Goal: Information Seeking & Learning: Learn about a topic

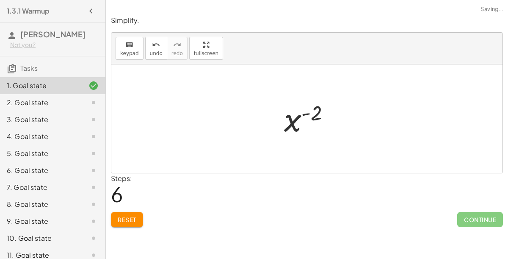
click at [315, 139] on div at bounding box center [310, 119] width 61 height 42
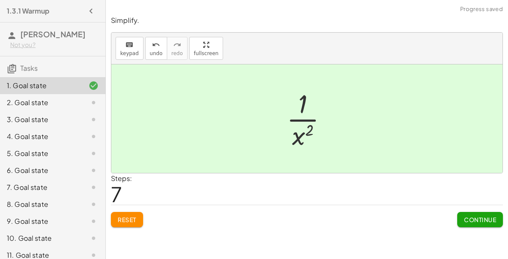
click at [90, 100] on icon at bounding box center [93, 102] width 10 height 10
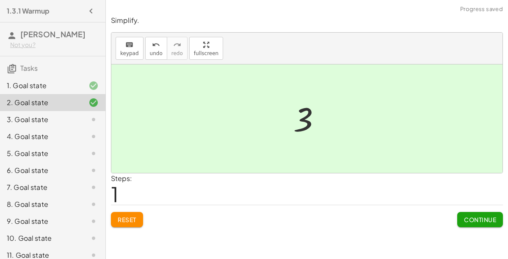
click at [473, 221] on span "Continue" at bounding box center [480, 219] width 32 height 8
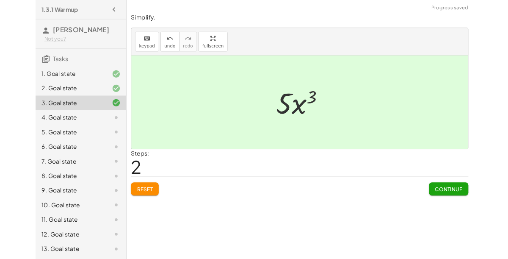
scroll to position [13, 0]
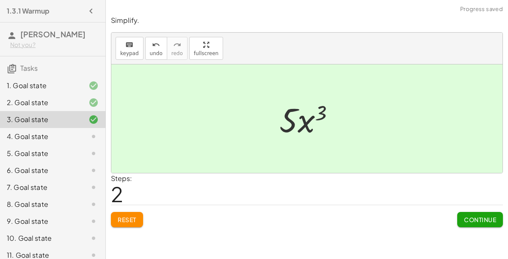
click at [473, 215] on span "Continue" at bounding box center [480, 219] width 32 height 8
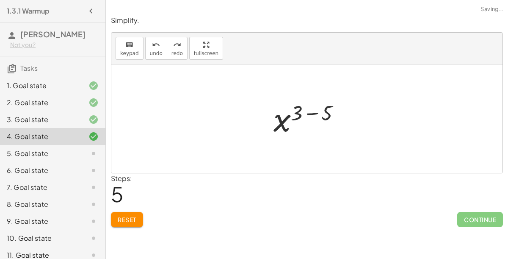
click at [134, 215] on div "Simplify. keyboard keypad undo undo redo redo fullscreen · x 3 · x 5 · x 3 · · …" at bounding box center [307, 121] width 402 height 221
click at [134, 215] on span "Reset" at bounding box center [127, 219] width 19 height 8
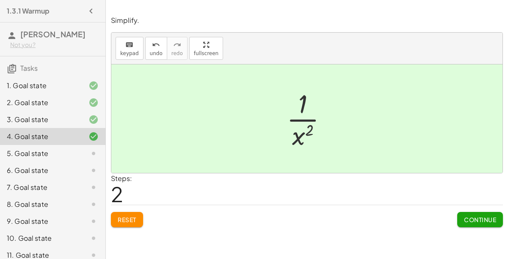
click at [477, 215] on span "Continue" at bounding box center [480, 219] width 32 height 8
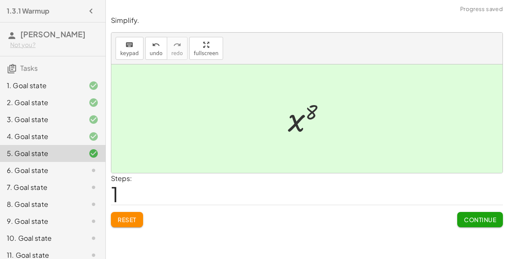
click at [476, 215] on span "Continue" at bounding box center [480, 219] width 32 height 8
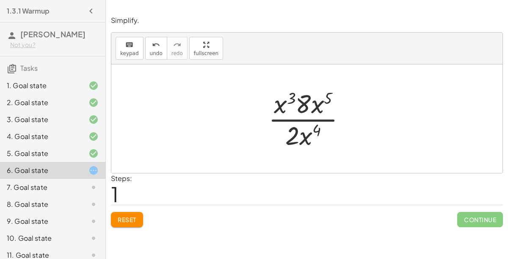
click at [141, 212] on button "Reset" at bounding box center [127, 219] width 32 height 15
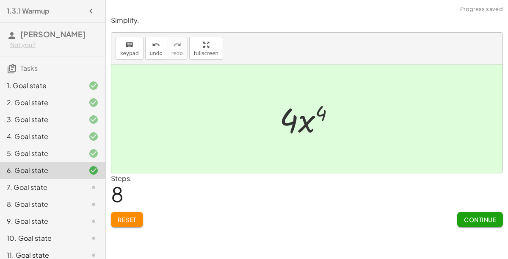
click at [475, 217] on div "Simplify. keyboard keypad undo undo redo redo fullscreen · 2 · x 3 · 4 · x 5 · …" at bounding box center [307, 121] width 402 height 221
click at [474, 212] on button "Continue" at bounding box center [480, 219] width 46 height 15
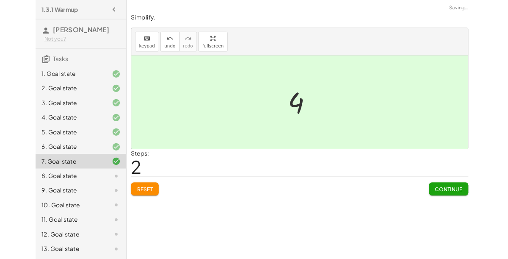
scroll to position [12, 0]
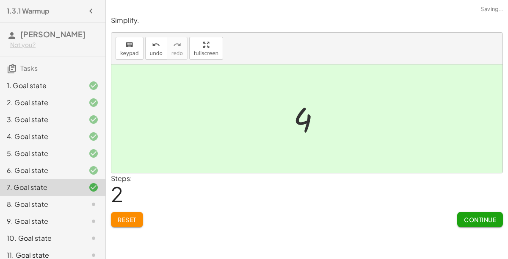
click at [471, 215] on span "Continue" at bounding box center [480, 219] width 32 height 8
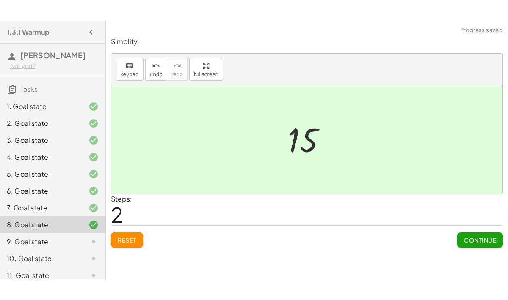
scroll to position [10, 0]
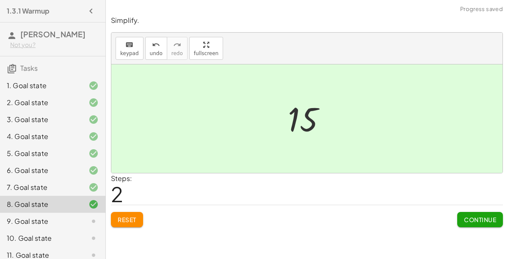
click at [486, 215] on span "Continue" at bounding box center [480, 219] width 32 height 8
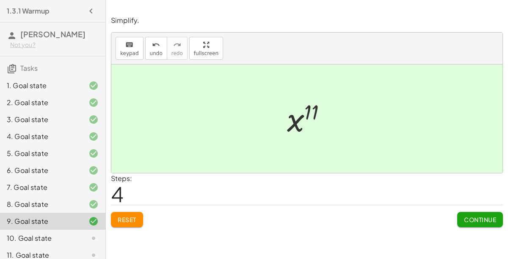
click at [121, 215] on span "Reset" at bounding box center [127, 219] width 19 height 8
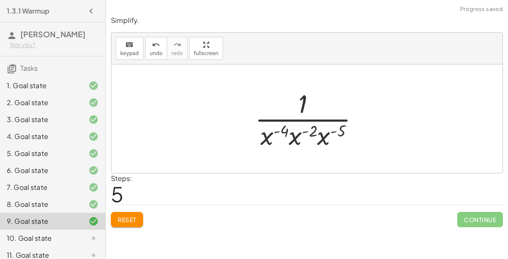
click at [132, 215] on span "Reset" at bounding box center [127, 219] width 19 height 8
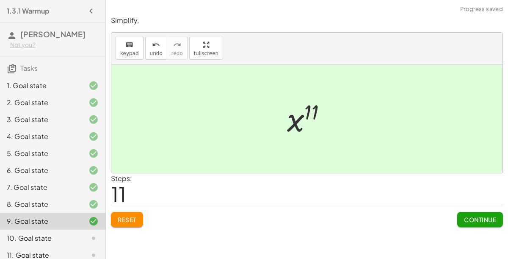
click at [137, 212] on button "Reset" at bounding box center [127, 219] width 32 height 15
click at [473, 215] on span "Continue" at bounding box center [480, 219] width 32 height 8
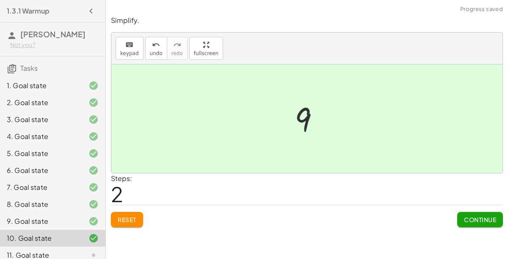
click at [479, 215] on span "Continue" at bounding box center [480, 219] width 32 height 8
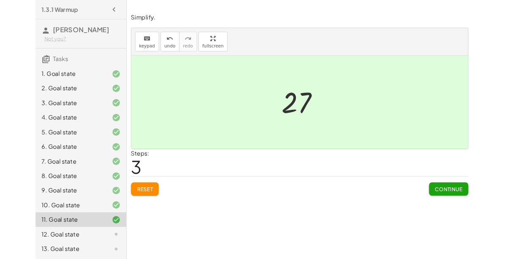
scroll to position [15, 0]
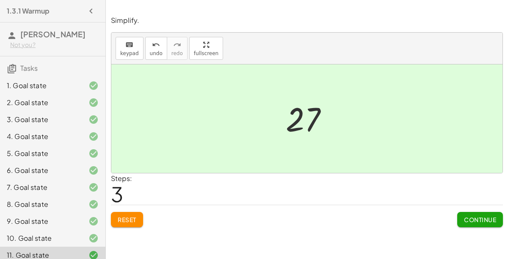
click at [473, 215] on span "Continue" at bounding box center [480, 219] width 32 height 8
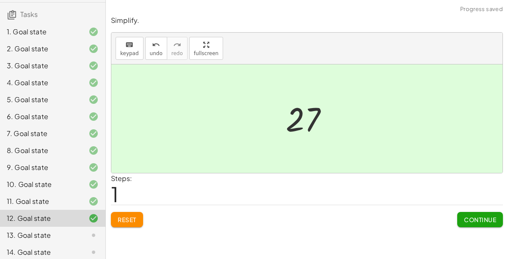
scroll to position [58, 0]
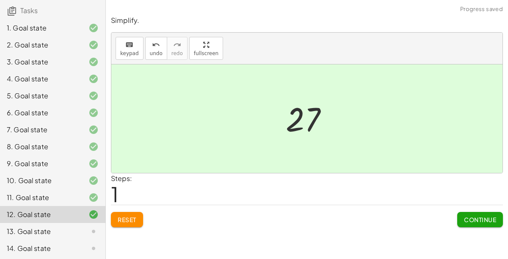
click at [91, 198] on icon at bounding box center [93, 197] width 10 height 10
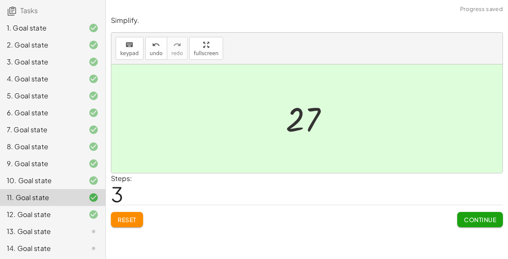
click at [92, 178] on icon at bounding box center [93, 180] width 10 height 10
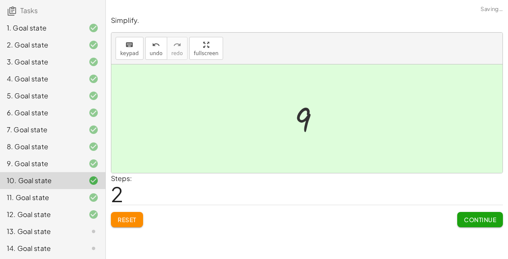
click at [135, 215] on span "Reset" at bounding box center [127, 219] width 19 height 8
click at [89, 197] on icon at bounding box center [93, 197] width 10 height 10
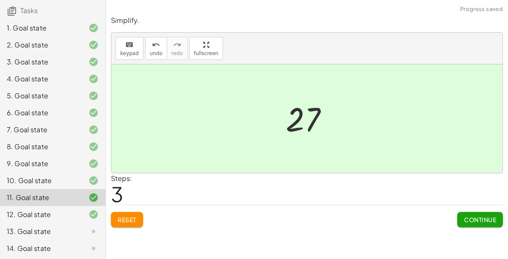
click at [88, 215] on div at bounding box center [87, 214] width 24 height 10
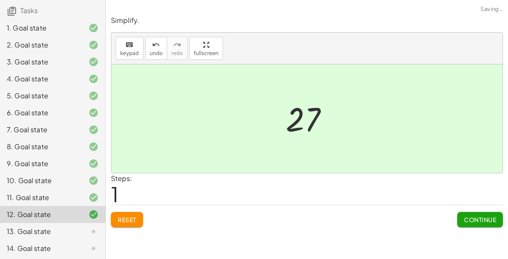
click at [133, 204] on div "Reset Continue" at bounding box center [307, 215] width 392 height 22
click at [130, 215] on span "Reset" at bounding box center [127, 219] width 19 height 8
click at [77, 223] on div "13. Goal state" at bounding box center [52, 231] width 105 height 17
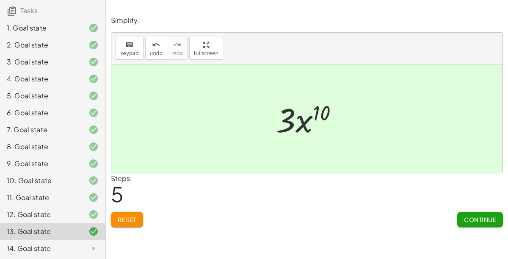
click at [85, 245] on div at bounding box center [87, 248] width 24 height 10
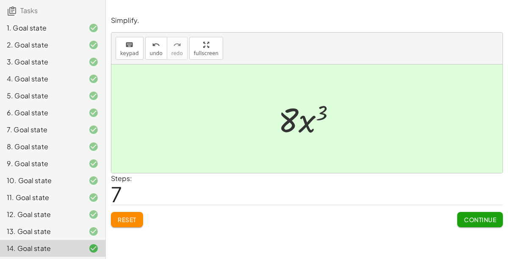
click at [480, 212] on button "Continue" at bounding box center [480, 219] width 46 height 15
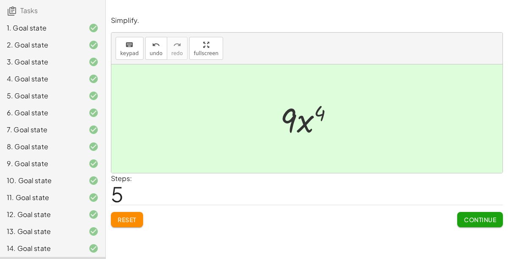
click at [481, 215] on span "Continue" at bounding box center [480, 219] width 32 height 8
click at [476, 215] on span "Continue" at bounding box center [480, 219] width 32 height 8
click at [489, 215] on span "Continue" at bounding box center [480, 219] width 32 height 8
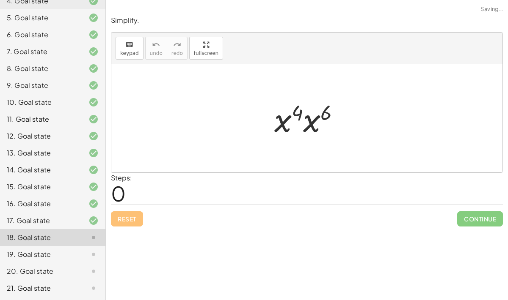
scroll to position [135, 0]
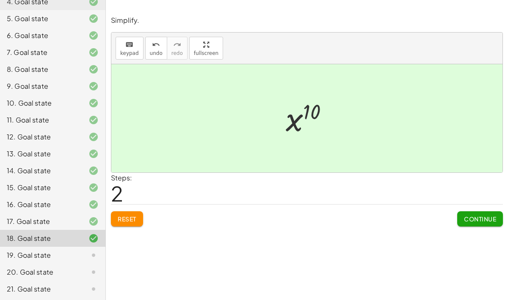
click at [81, 245] on div at bounding box center [87, 255] width 24 height 10
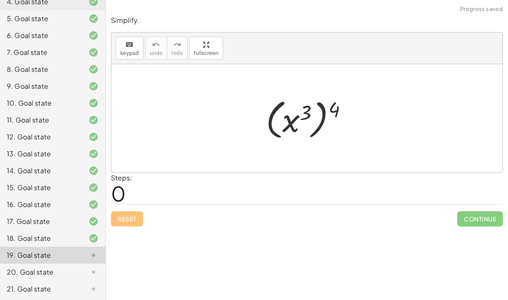
click at [80, 234] on div at bounding box center [87, 239] width 24 height 10
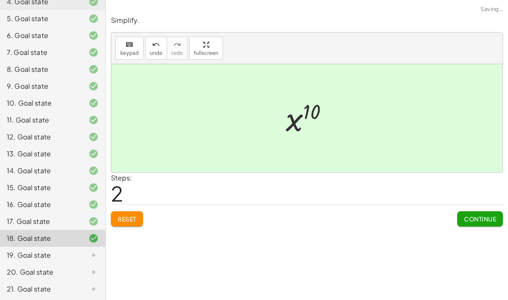
click at [136, 212] on button "Reset" at bounding box center [127, 219] width 32 height 15
click at [86, 245] on div at bounding box center [87, 255] width 24 height 10
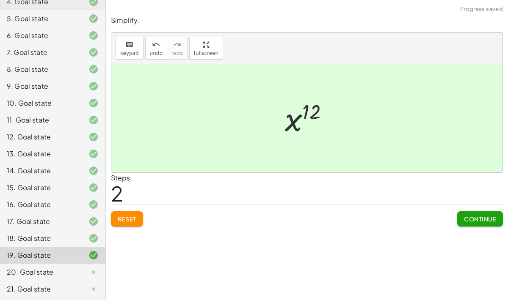
click at [124, 208] on div "Simplify. keyboard keypad undo undo redo redo fullscreen · x 5 · x 7 · x 5 · x …" at bounding box center [307, 150] width 402 height 300
click at [149, 204] on div "Reset Continue" at bounding box center [307, 215] width 392 height 22
click at [135, 215] on span "Reset" at bounding box center [127, 219] width 19 height 8
click at [482, 215] on span "Continue" at bounding box center [480, 219] width 32 height 8
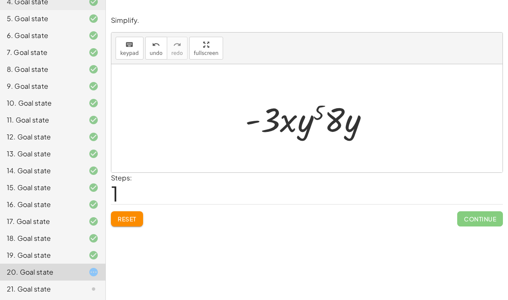
click at [127, 215] on span "Reset" at bounding box center [127, 219] width 19 height 8
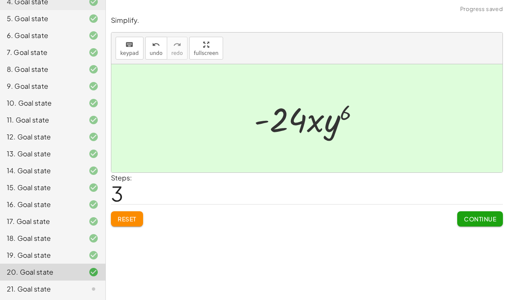
click at [485, 215] on span "Continue" at bounding box center [480, 219] width 32 height 8
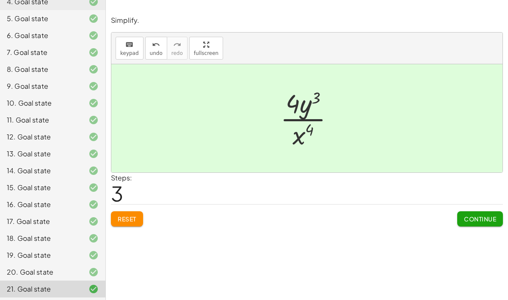
click at [64, 70] on div "8. Goal state" at bounding box center [41, 69] width 68 height 10
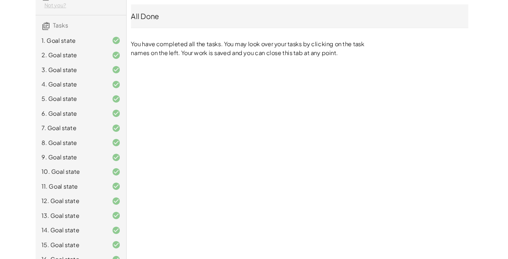
scroll to position [38, 0]
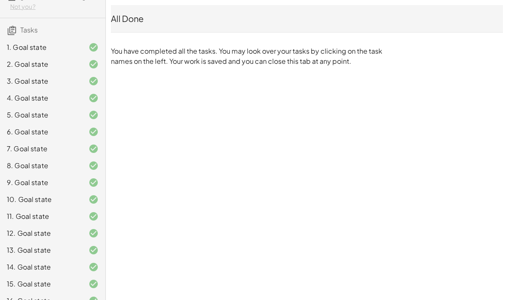
click at [76, 234] on div at bounding box center [87, 233] width 24 height 10
click at [80, 234] on div at bounding box center [87, 233] width 24 height 10
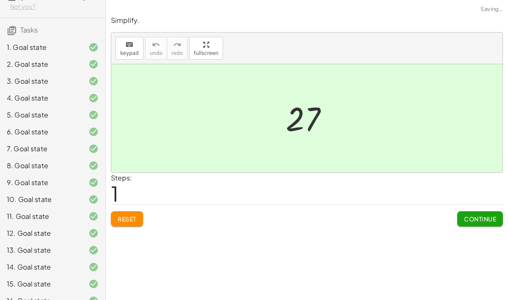
click at [79, 200] on div at bounding box center [87, 200] width 24 height 10
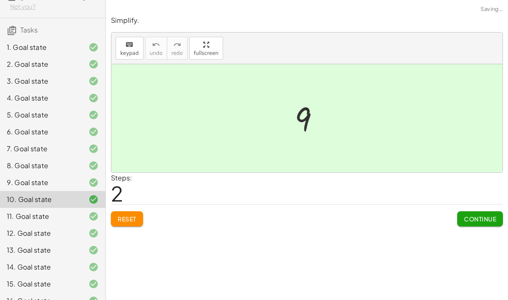
click at [72, 172] on div "8. Goal state" at bounding box center [52, 165] width 105 height 17
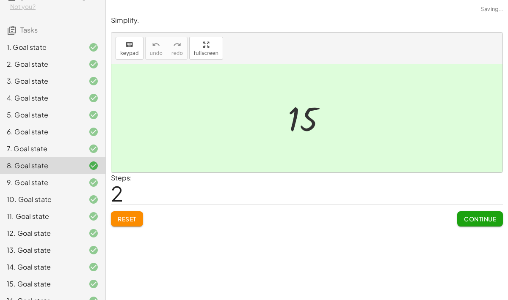
click at [81, 151] on div at bounding box center [87, 149] width 24 height 10
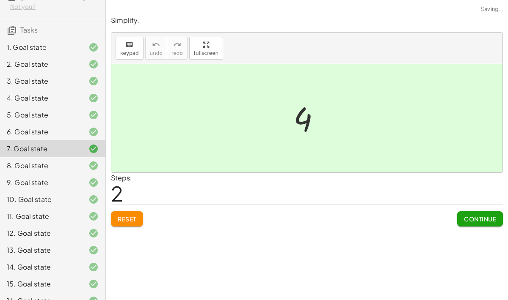
click at [142, 212] on button "Reset" at bounding box center [127, 219] width 32 height 15
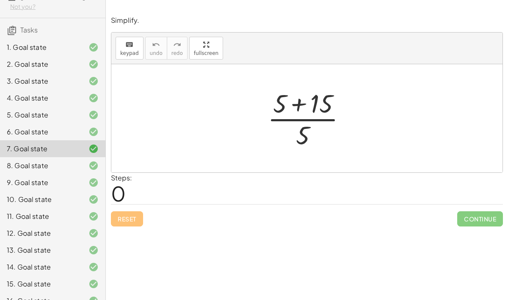
click at [82, 167] on div at bounding box center [87, 166] width 24 height 10
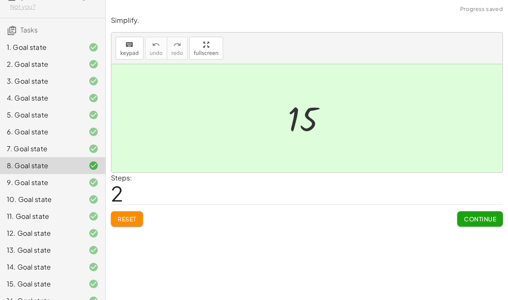
click at [87, 186] on div at bounding box center [87, 183] width 24 height 10
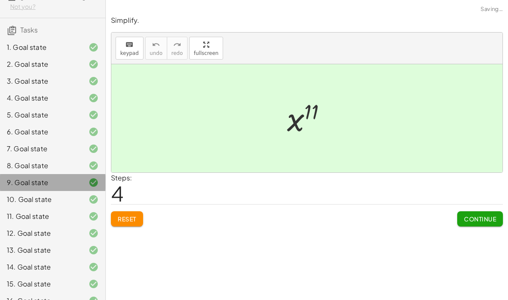
click at [91, 186] on icon at bounding box center [93, 183] width 10 height 10
click at [87, 203] on div at bounding box center [87, 200] width 24 height 10
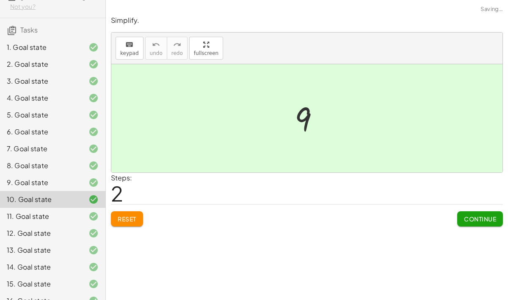
click at [87, 206] on div "10. Goal state" at bounding box center [52, 199] width 105 height 17
click at [89, 225] on div "12. Goal state" at bounding box center [52, 233] width 105 height 17
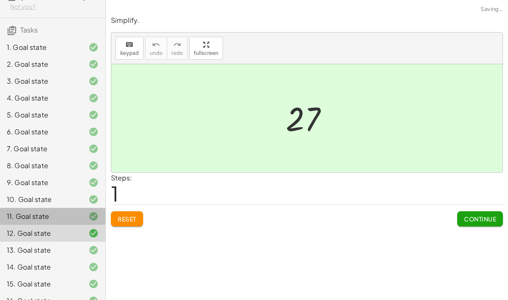
click at [90, 228] on icon at bounding box center [93, 233] width 10 height 10
click at [89, 238] on div "12. Goal state" at bounding box center [52, 233] width 105 height 17
click at [88, 244] on div "13. Goal state" at bounding box center [52, 250] width 105 height 17
click at [88, 245] on div at bounding box center [87, 250] width 24 height 10
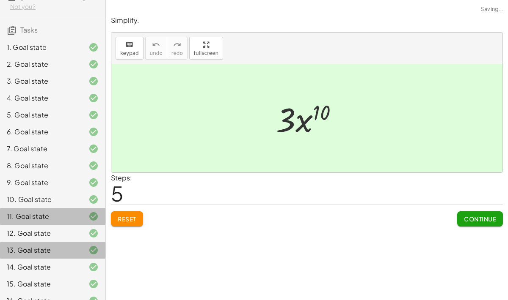
click at [87, 245] on div at bounding box center [87, 250] width 24 height 10
click at [86, 245] on div "14. Goal state" at bounding box center [52, 267] width 105 height 17
click at [86, 245] on div at bounding box center [87, 267] width 24 height 10
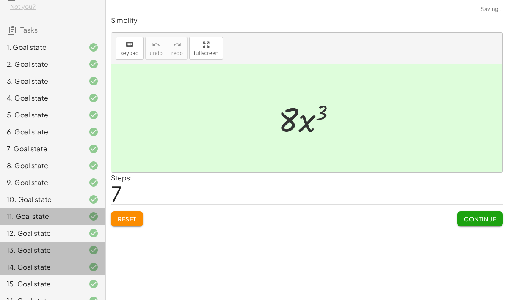
click at [86, 245] on div at bounding box center [87, 267] width 24 height 10
click at [87, 245] on div "14. Goal state" at bounding box center [52, 267] width 105 height 17
click at [93, 197] on icon at bounding box center [93, 200] width 10 height 10
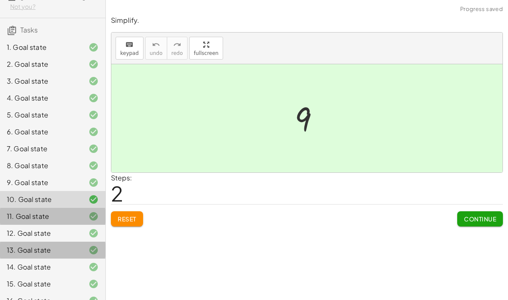
click at [88, 231] on div at bounding box center [87, 233] width 24 height 10
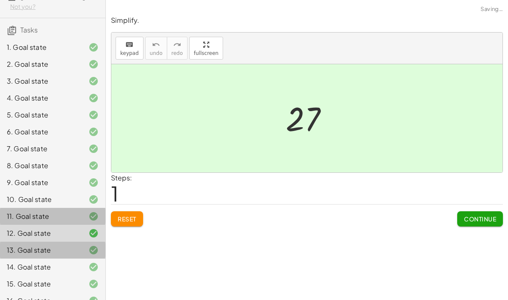
click at [87, 206] on div "10. Goal state" at bounding box center [52, 199] width 105 height 17
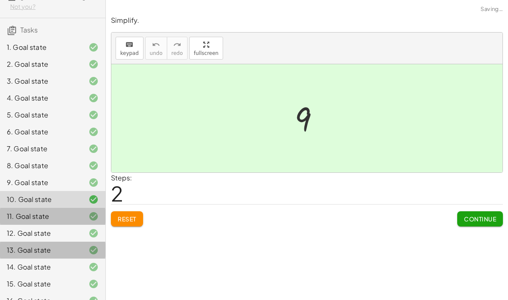
click at [91, 186] on icon at bounding box center [93, 183] width 10 height 10
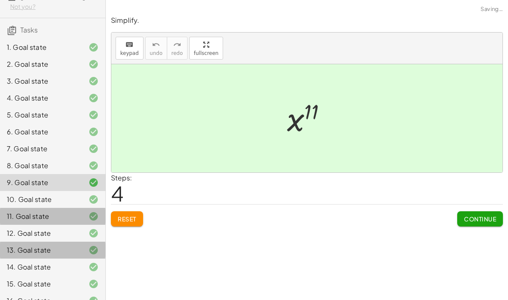
click at [90, 167] on icon at bounding box center [93, 166] width 10 height 10
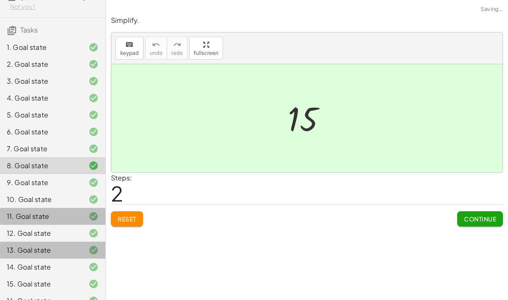
click at [88, 190] on div "9. Goal state" at bounding box center [52, 182] width 105 height 17
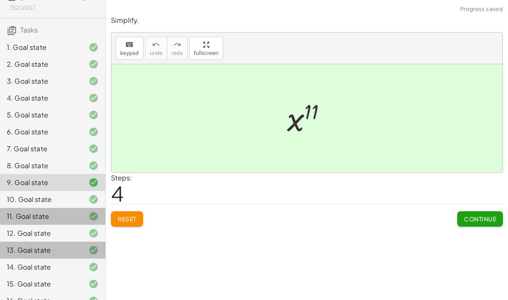
click at [133, 212] on button "Reset" at bounding box center [127, 219] width 32 height 15
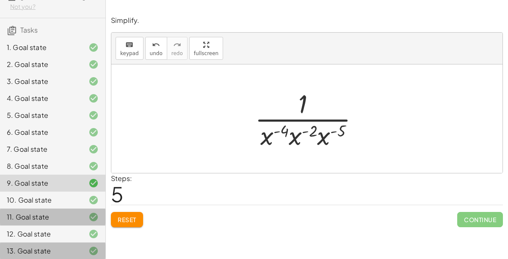
click at [87, 198] on div at bounding box center [87, 200] width 24 height 10
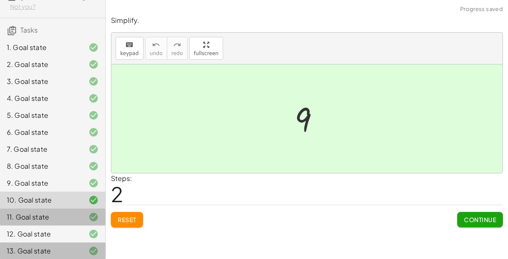
click at [75, 223] on div "11. Goal state" at bounding box center [52, 216] width 105 height 17
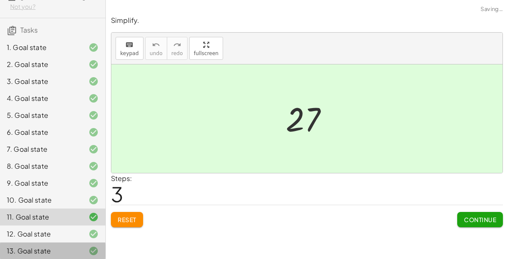
click at [79, 214] on div at bounding box center [87, 217] width 24 height 10
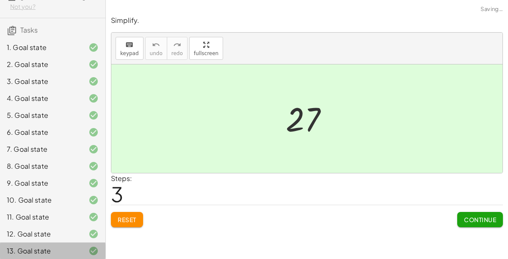
click at [81, 204] on div "10. Goal state" at bounding box center [52, 199] width 105 height 17
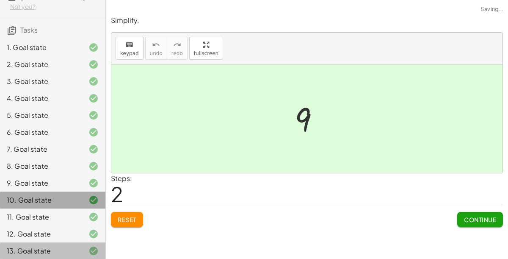
click at [81, 216] on div at bounding box center [87, 217] width 24 height 10
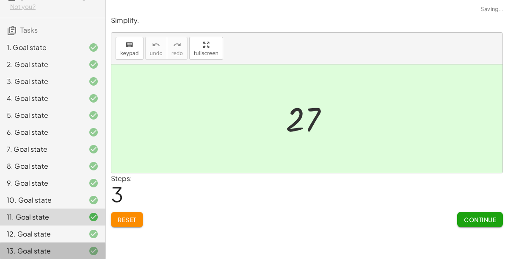
click at [85, 226] on div "12. Goal state" at bounding box center [52, 233] width 105 height 17
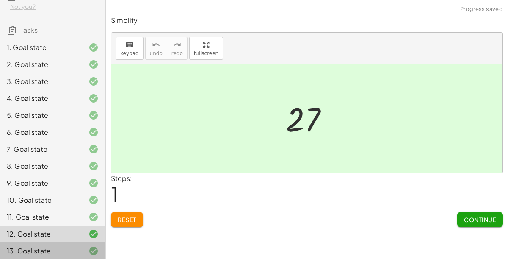
click at [88, 226] on div "12. Goal state" at bounding box center [52, 233] width 105 height 17
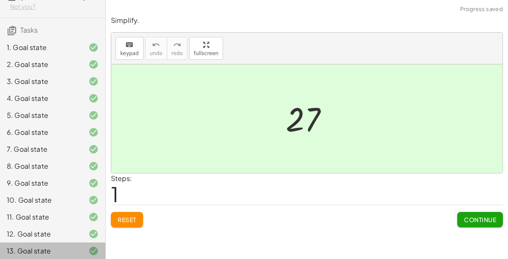
click at [84, 243] on div "13. Goal state" at bounding box center [52, 250] width 105 height 17
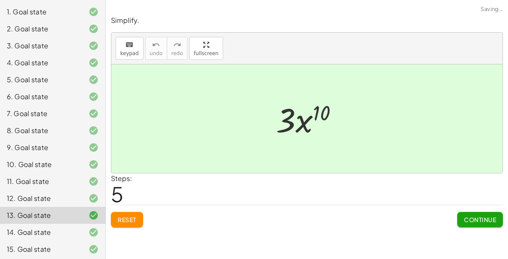
scroll to position [73, 0]
click at [87, 164] on div at bounding box center [87, 165] width 24 height 10
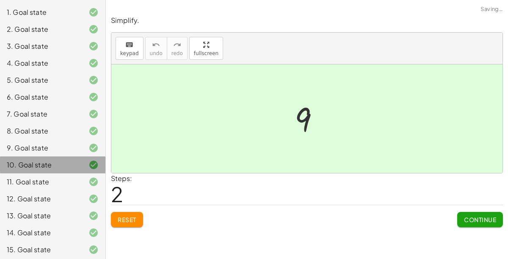
click at [83, 143] on div at bounding box center [87, 148] width 24 height 10
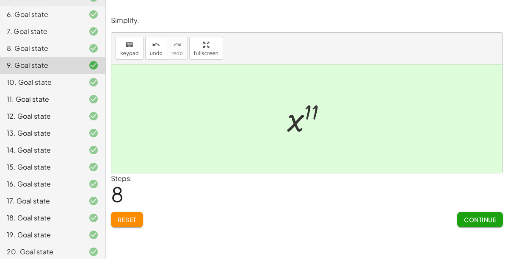
scroll to position [176, 0]
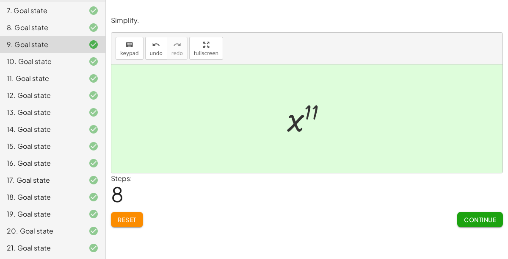
click at [63, 231] on div "20. Goal state" at bounding box center [41, 231] width 68 height 10
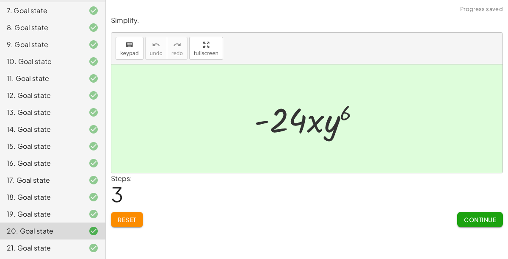
click at [129, 212] on button "Reset" at bounding box center [127, 219] width 32 height 15
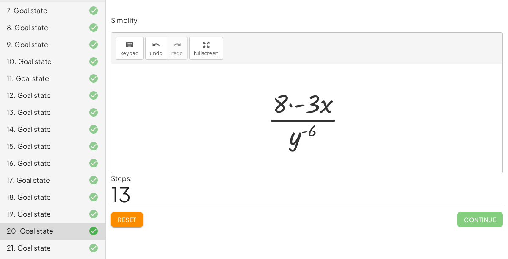
click at [129, 215] on span "Reset" at bounding box center [127, 219] width 19 height 8
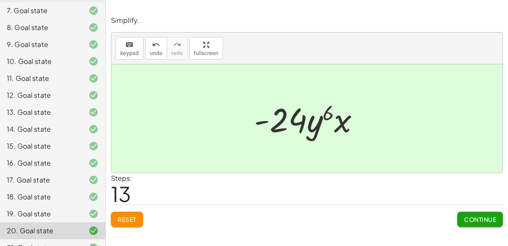
scroll to position [189, 0]
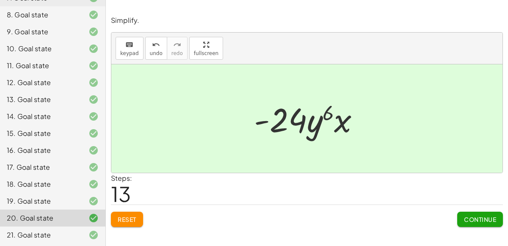
click at [475, 212] on button "Continue" at bounding box center [480, 219] width 46 height 15
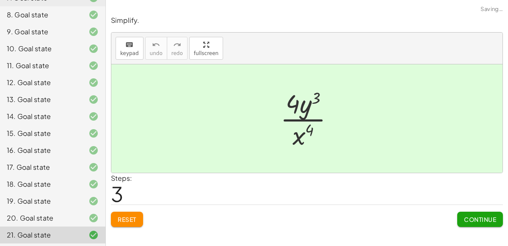
click at [481, 218] on span "Continue" at bounding box center [480, 219] width 32 height 8
click at [0, 0] on span "Continue" at bounding box center [0, 0] width 0 height 0
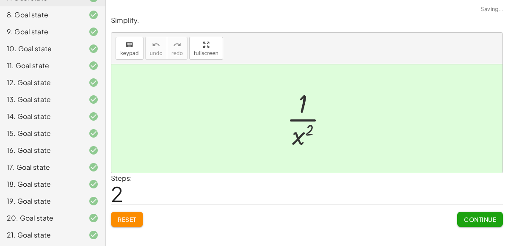
click at [476, 222] on span "Continue" at bounding box center [480, 219] width 32 height 8
click at [481, 220] on span "Continue" at bounding box center [480, 219] width 32 height 8
click at [0, 0] on button "Continue" at bounding box center [0, 0] width 0 height 0
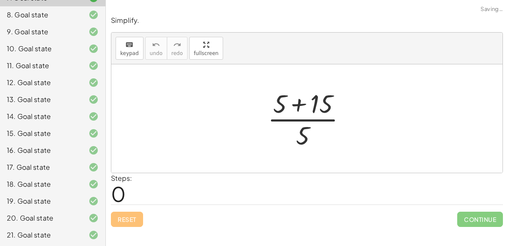
click at [482, 221] on span "Continue" at bounding box center [480, 219] width 46 height 15
click at [484, 222] on span "Continue" at bounding box center [480, 219] width 46 height 15
click at [486, 221] on span "Continue" at bounding box center [480, 219] width 46 height 15
click at [487, 220] on span "Continue" at bounding box center [480, 219] width 46 height 15
click at [472, 223] on span "Continue" at bounding box center [480, 219] width 46 height 15
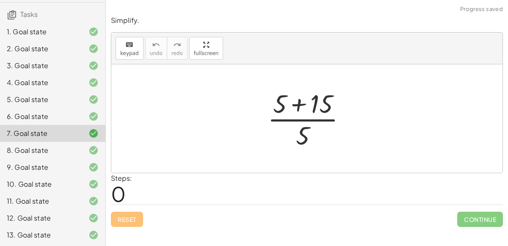
scroll to position [47, 0]
